Goal: Information Seeking & Learning: Learn about a topic

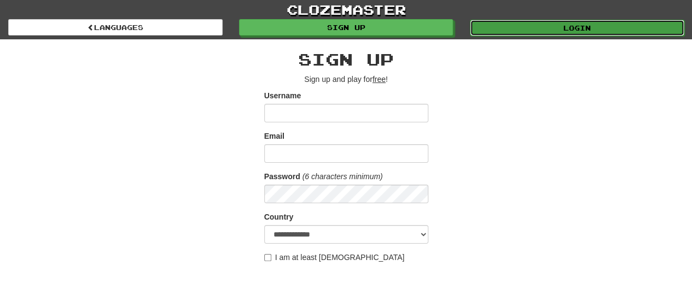
click at [512, 28] on link "Login" at bounding box center [577, 28] width 214 height 16
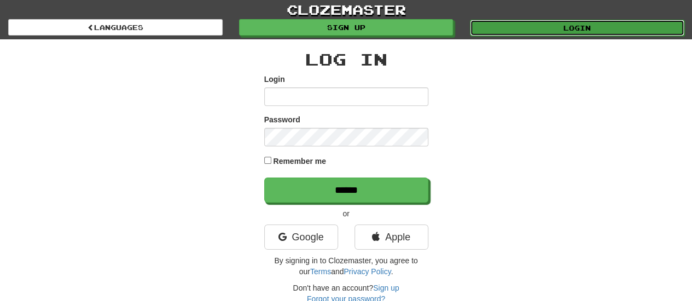
click at [525, 21] on link "Login" at bounding box center [577, 28] width 214 height 16
click at [582, 20] on link "Login" at bounding box center [577, 28] width 214 height 16
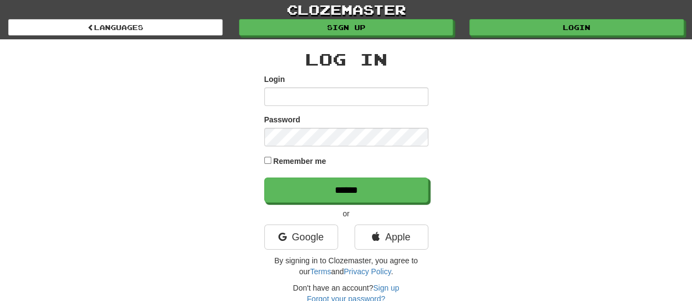
click at [302, 250] on div "Google" at bounding box center [301, 240] width 90 height 31
click at [311, 235] on link "Google" at bounding box center [301, 237] width 74 height 25
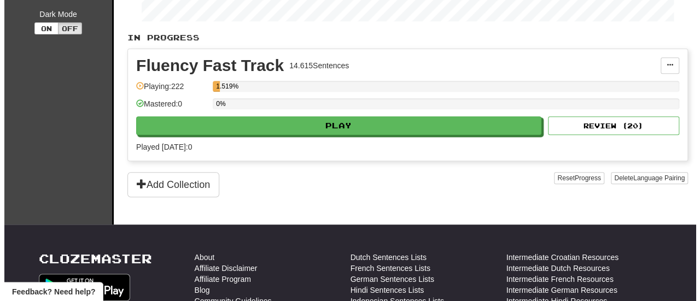
scroll to position [261, 0]
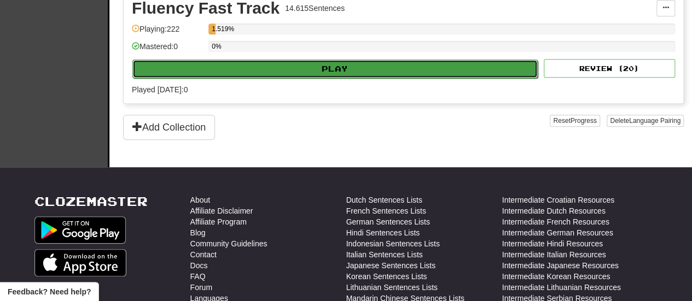
click at [335, 63] on button "Play" at bounding box center [334, 69] width 405 height 19
select select "**"
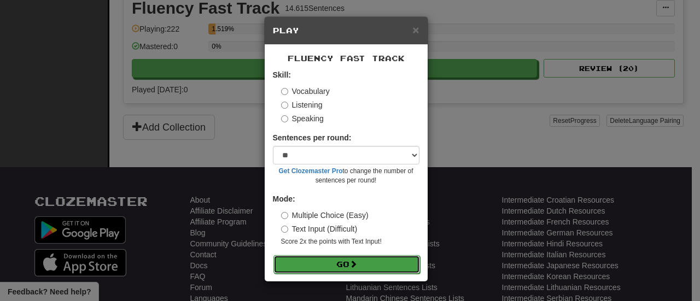
click at [335, 266] on button "Go" at bounding box center [347, 265] width 147 height 19
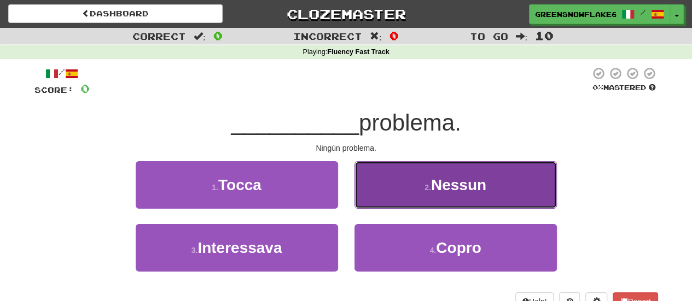
click at [420, 187] on button "2 . Nessun" at bounding box center [456, 185] width 202 height 48
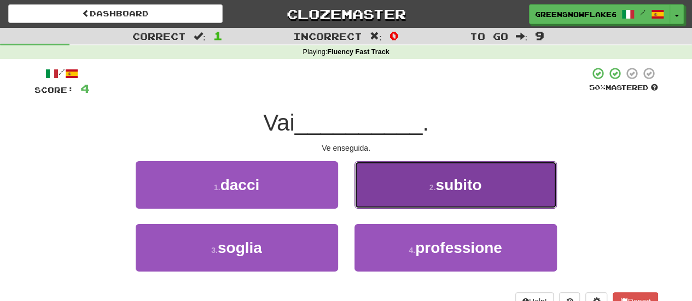
click at [433, 170] on button "2 . subito" at bounding box center [456, 185] width 202 height 48
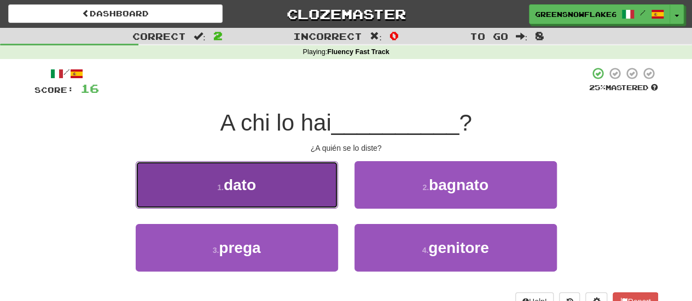
click at [292, 176] on button "1 . dato" at bounding box center [237, 185] width 202 height 48
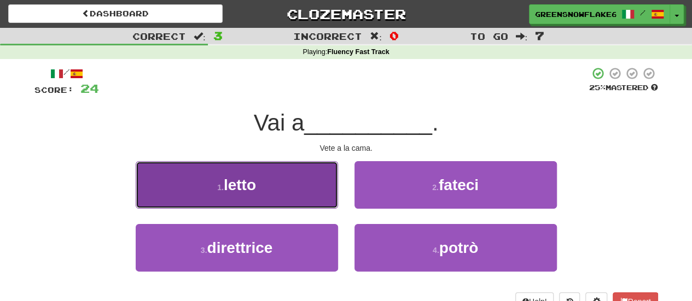
click at [242, 192] on span "letto" at bounding box center [240, 185] width 32 height 17
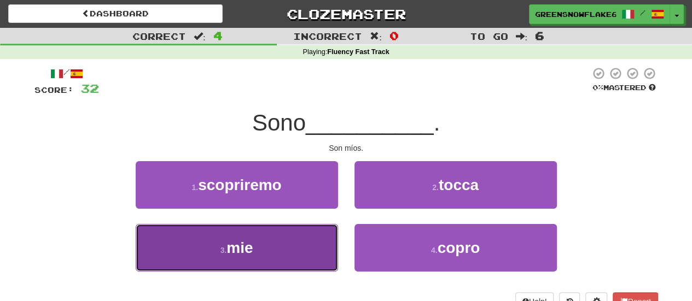
click at [285, 262] on button "3 . [GEOGRAPHIC_DATA]" at bounding box center [237, 248] width 202 height 48
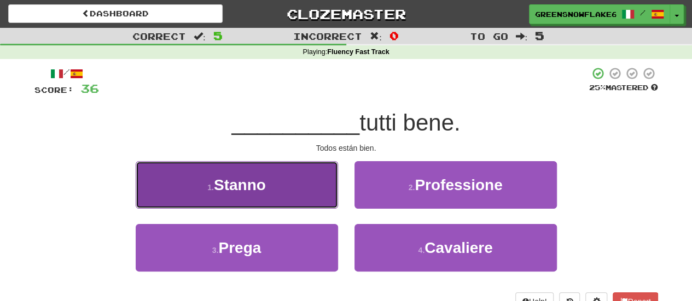
click at [320, 198] on button "1 . [GEOGRAPHIC_DATA]" at bounding box center [237, 185] width 202 height 48
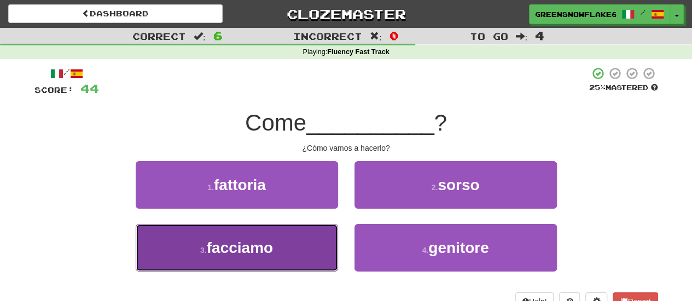
click at [305, 236] on button "3 . facciamo" at bounding box center [237, 248] width 202 height 48
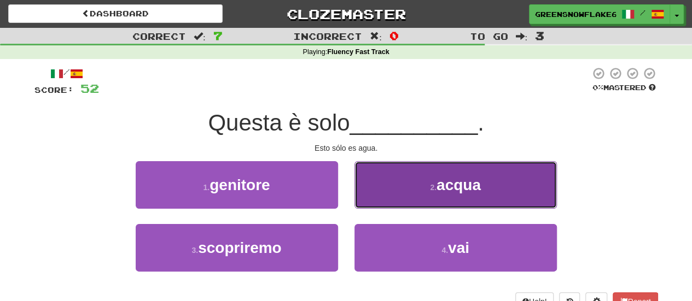
click at [391, 182] on button "2 . acqua" at bounding box center [456, 185] width 202 height 48
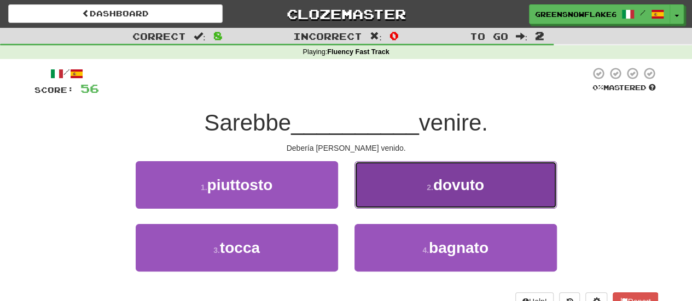
click at [382, 184] on button "2 . dovuto" at bounding box center [456, 185] width 202 height 48
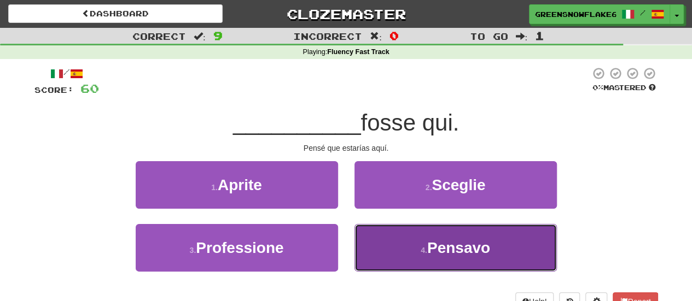
click at [393, 235] on button "4 . [GEOGRAPHIC_DATA]" at bounding box center [456, 248] width 202 height 48
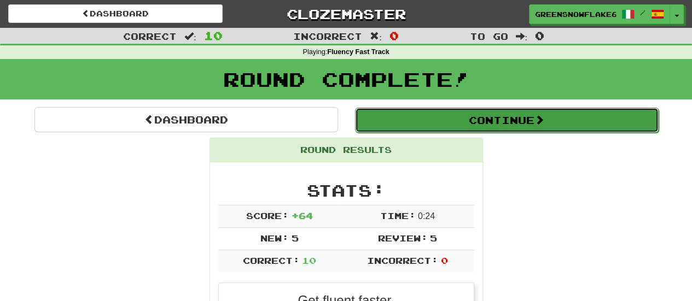
click at [390, 114] on button "Continue" at bounding box center [507, 120] width 304 height 25
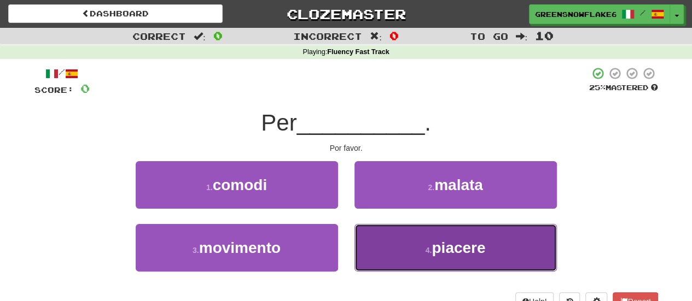
click at [430, 252] on small "4 ." at bounding box center [429, 250] width 7 height 9
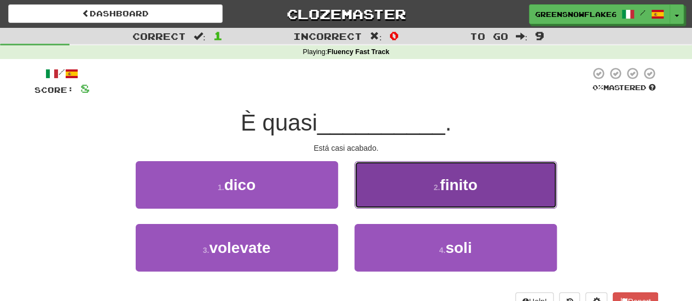
click at [397, 189] on button "2 . finito" at bounding box center [456, 185] width 202 height 48
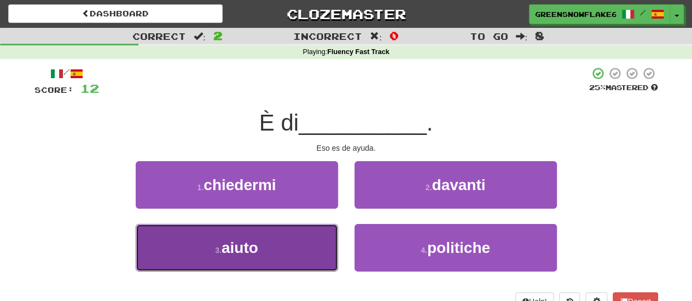
click at [260, 262] on button "3 . aiuto" at bounding box center [237, 248] width 202 height 48
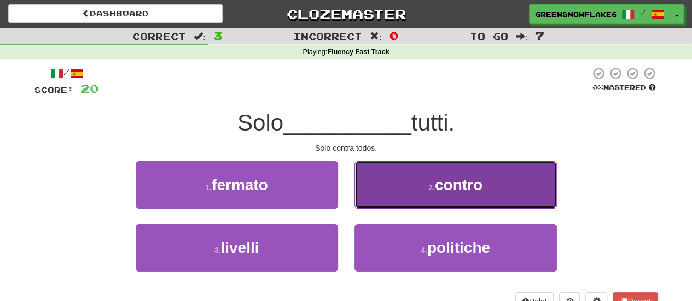
click at [428, 182] on button "2 . contro" at bounding box center [456, 185] width 202 height 48
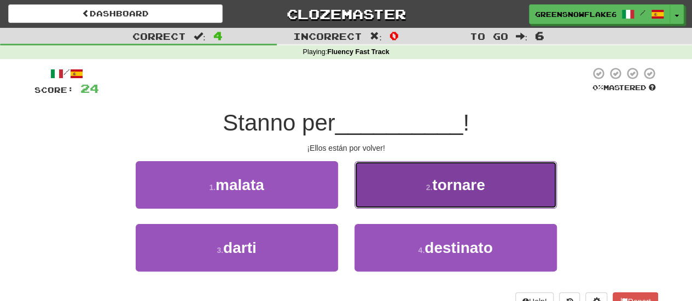
click at [390, 184] on button "2 . tornare" at bounding box center [456, 185] width 202 height 48
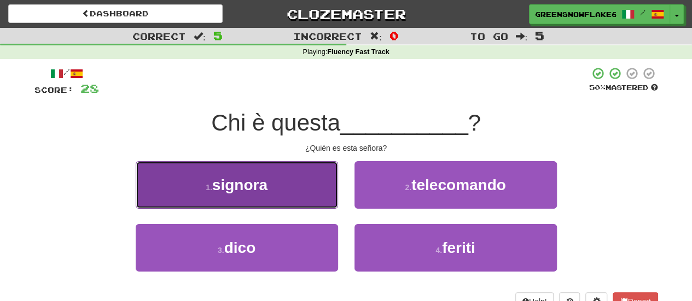
click at [295, 168] on button "1 . signora" at bounding box center [237, 185] width 202 height 48
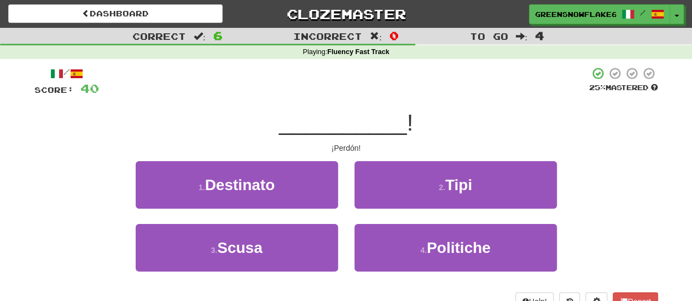
click at [272, 273] on div "3 . Scusa" at bounding box center [236, 255] width 219 height 63
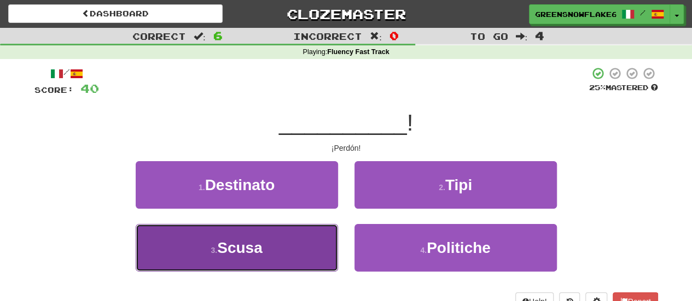
click at [260, 249] on span "Scusa" at bounding box center [239, 248] width 45 height 17
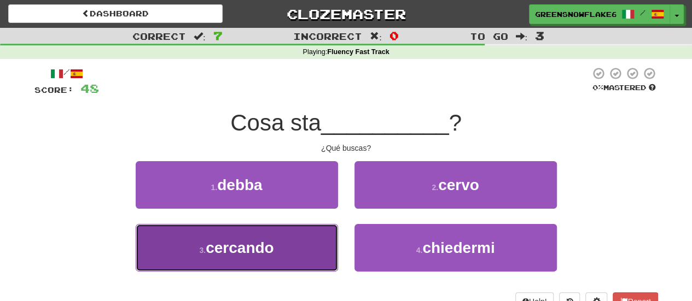
click at [313, 250] on button "3 . cercando" at bounding box center [237, 248] width 202 height 48
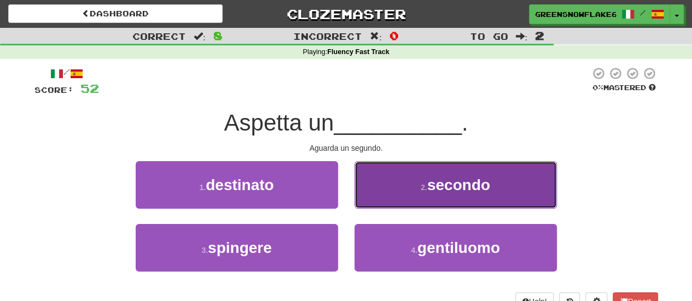
click at [407, 189] on button "2 . secondo" at bounding box center [456, 185] width 202 height 48
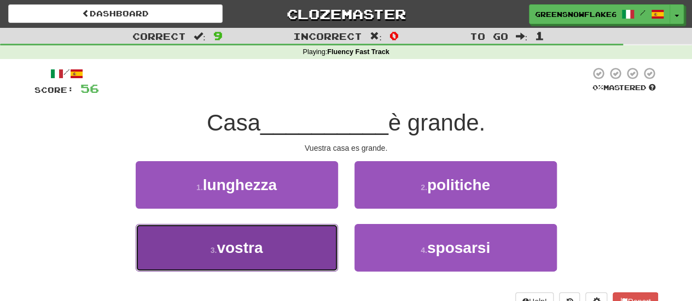
click at [257, 257] on button "3 . vostra" at bounding box center [237, 248] width 202 height 48
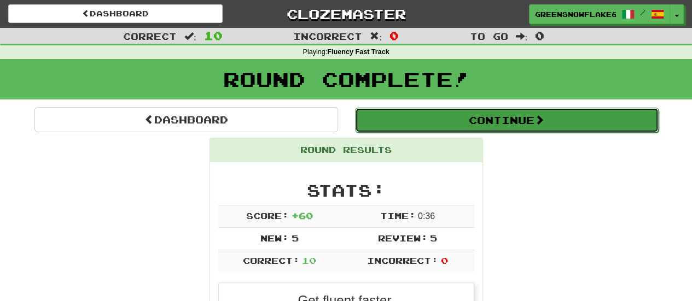
click at [447, 119] on button "Continue" at bounding box center [507, 120] width 304 height 25
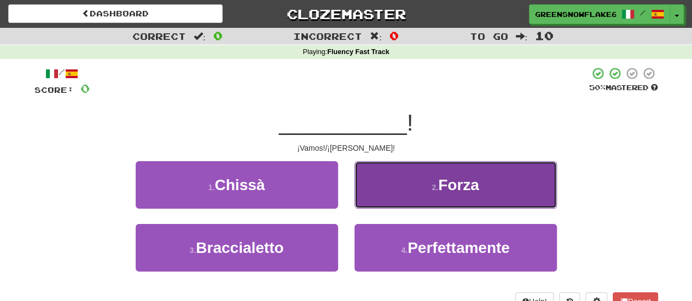
click at [403, 186] on button "2 . Forza" at bounding box center [456, 185] width 202 height 48
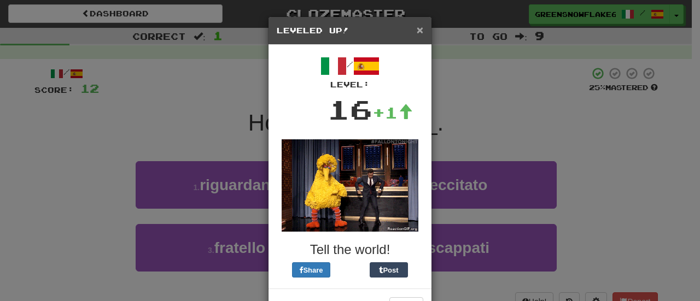
click at [417, 31] on span "×" at bounding box center [420, 30] width 7 height 13
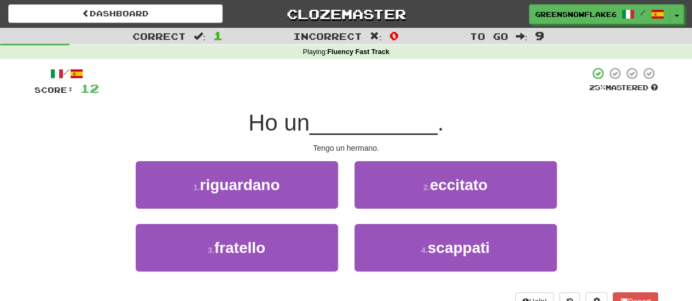
click at [346, 123] on span "__________" at bounding box center [374, 123] width 128 height 26
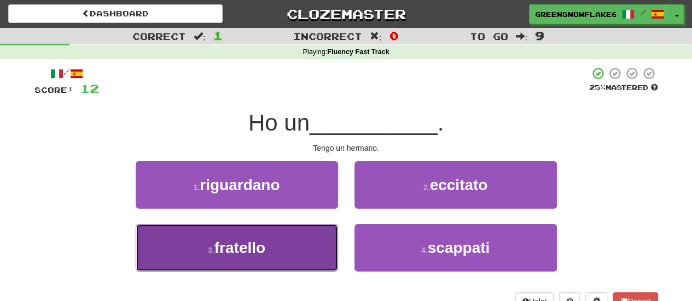
click at [282, 249] on button "3 . fratello" at bounding box center [237, 248] width 202 height 48
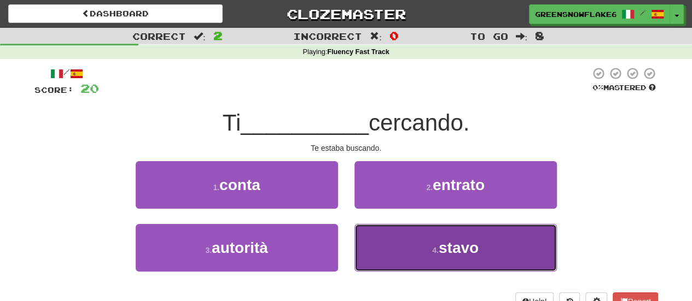
click at [404, 237] on button "4 . stavo" at bounding box center [456, 248] width 202 height 48
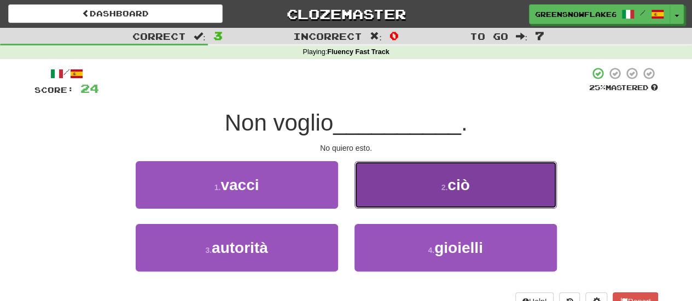
click at [387, 186] on button "2 . ciò" at bounding box center [456, 185] width 202 height 48
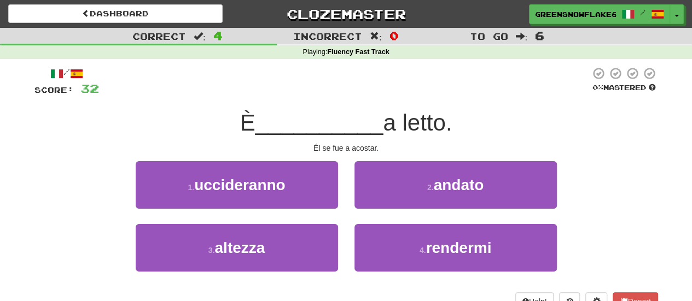
click at [331, 149] on div "Él se fue a acostar." at bounding box center [346, 148] width 624 height 11
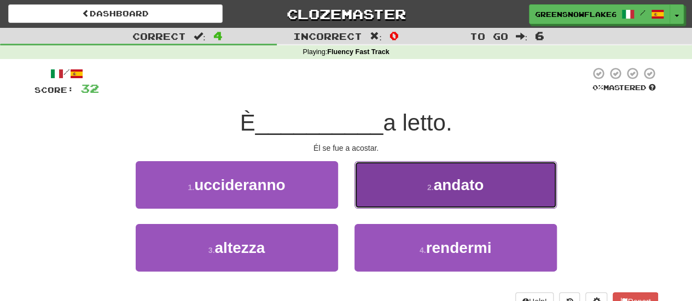
click at [414, 185] on button "2 . andato" at bounding box center [456, 185] width 202 height 48
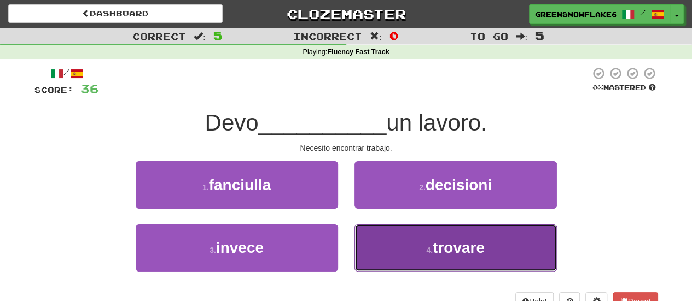
click at [401, 263] on button "4 . trovare" at bounding box center [456, 248] width 202 height 48
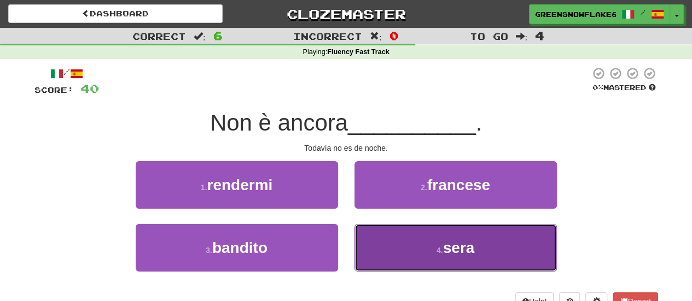
click at [399, 264] on button "4 . sera" at bounding box center [456, 248] width 202 height 48
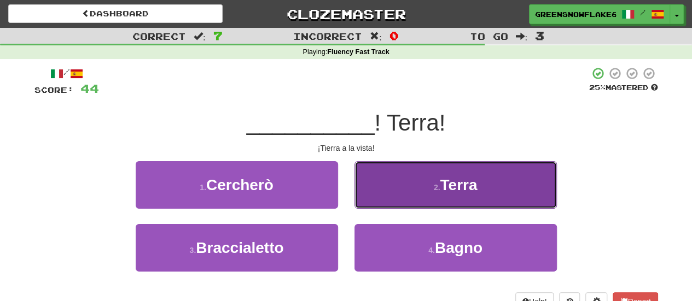
click at [405, 202] on button "2 . Terra" at bounding box center [456, 185] width 202 height 48
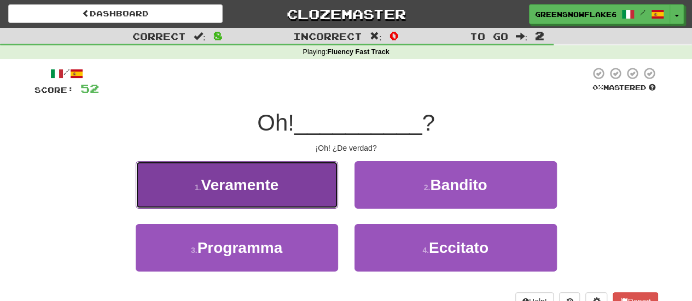
click at [309, 195] on button "1 . Veramente" at bounding box center [237, 185] width 202 height 48
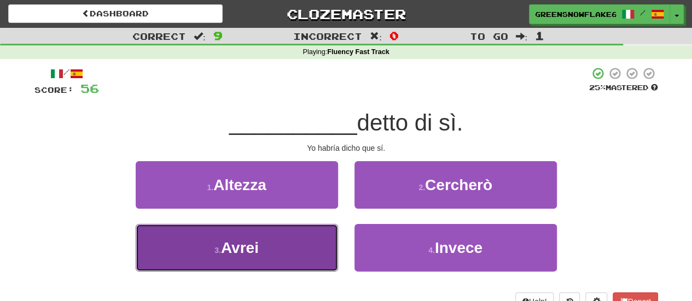
click at [299, 249] on button "3 . Avrei" at bounding box center [237, 248] width 202 height 48
